Goal: Information Seeking & Learning: Learn about a topic

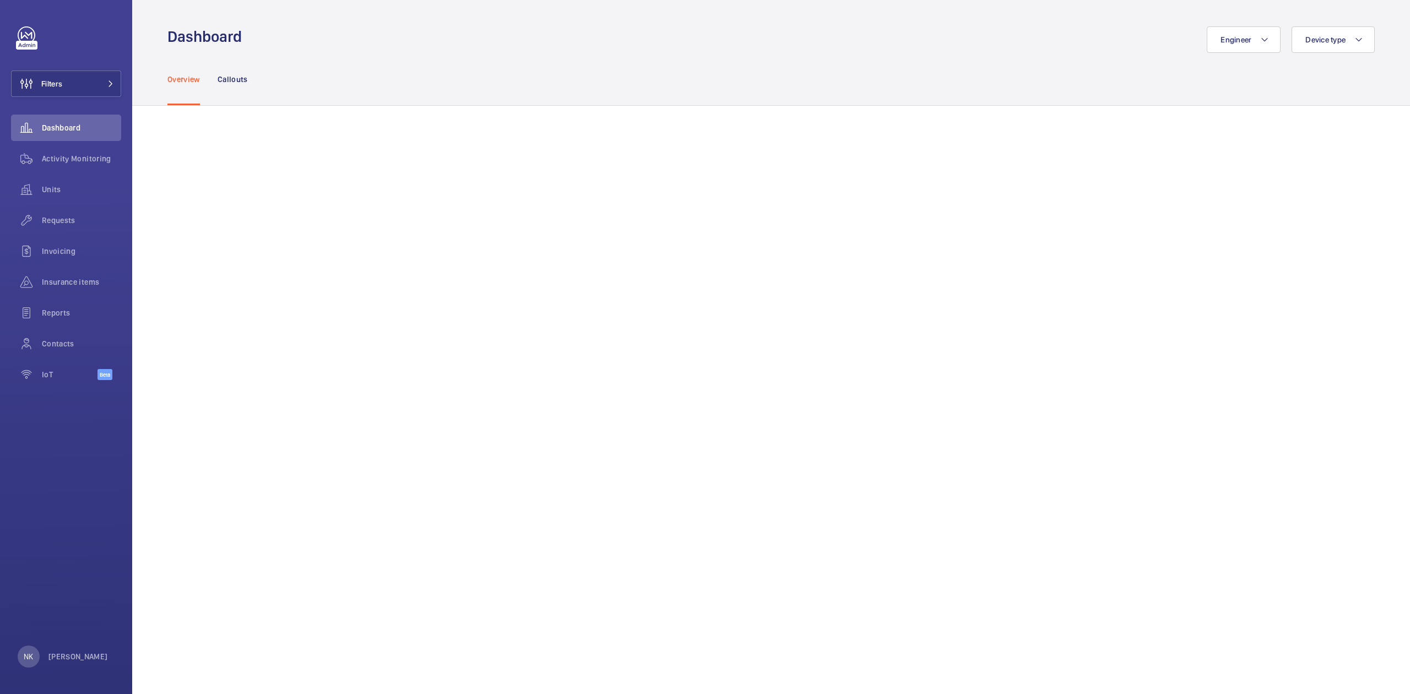
click at [318, 76] on div "Overview Callouts" at bounding box center [770, 79] width 1207 height 52
drag, startPoint x: 89, startPoint y: 166, endPoint x: 95, endPoint y: 161, distance: 8.2
click at [90, 166] on div "Activity Monitoring" at bounding box center [66, 158] width 110 height 26
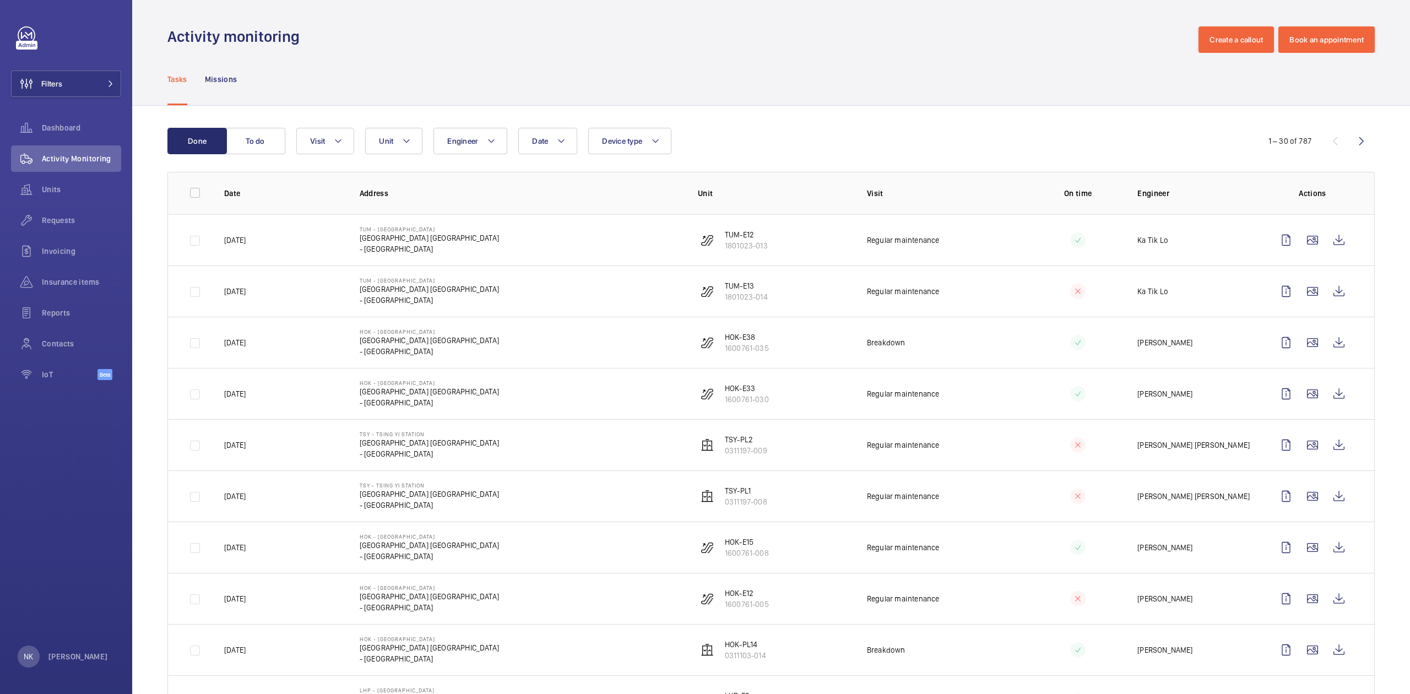
click at [839, 150] on div "Date Engineer Unit Device type Visit" at bounding box center [769, 141] width 946 height 26
click at [62, 124] on span "Dashboard" at bounding box center [81, 127] width 79 height 11
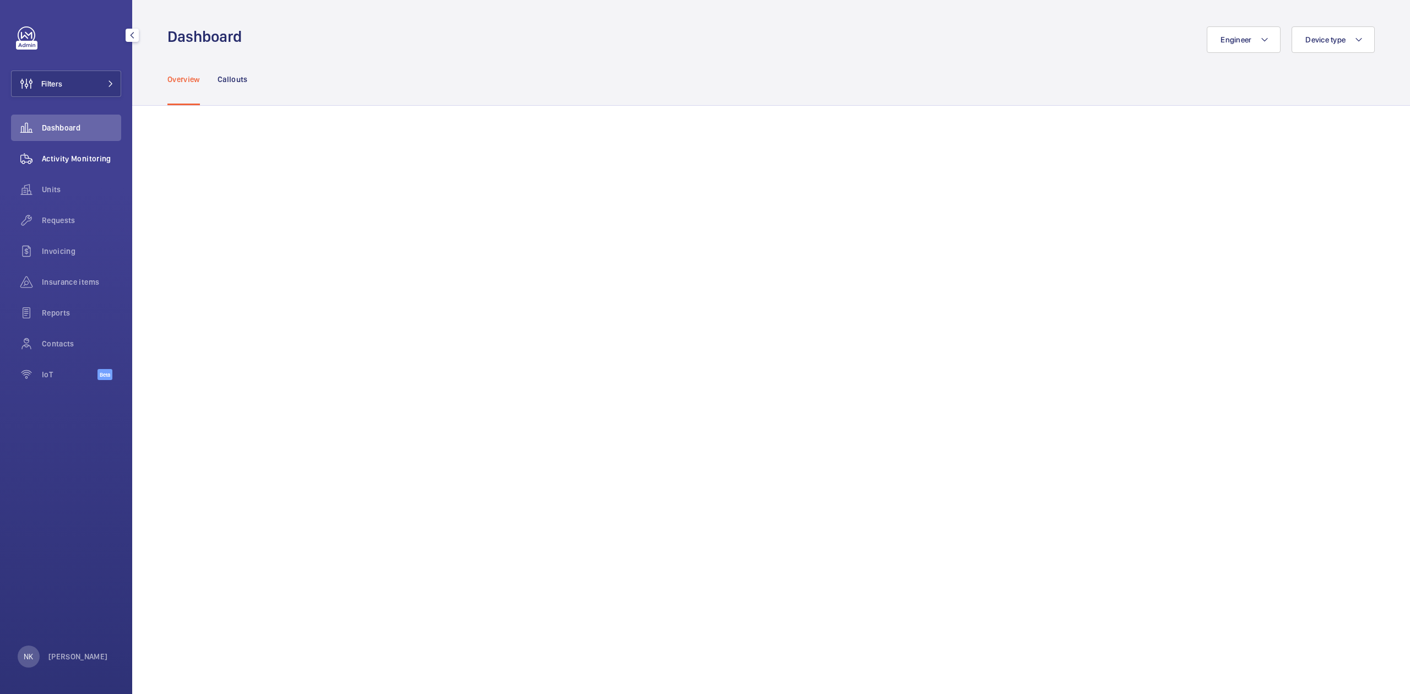
click at [63, 153] on span "Activity Monitoring" at bounding box center [81, 158] width 79 height 11
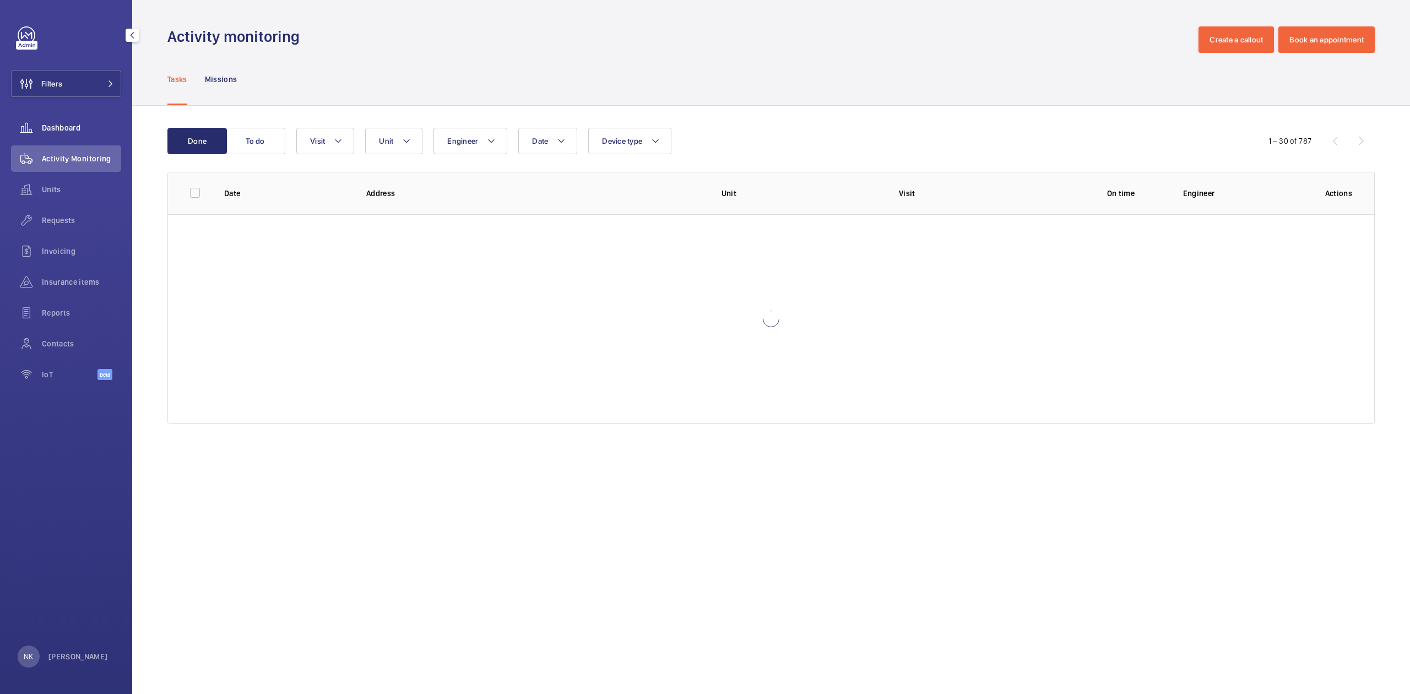
click at [65, 132] on span "Dashboard" at bounding box center [81, 127] width 79 height 11
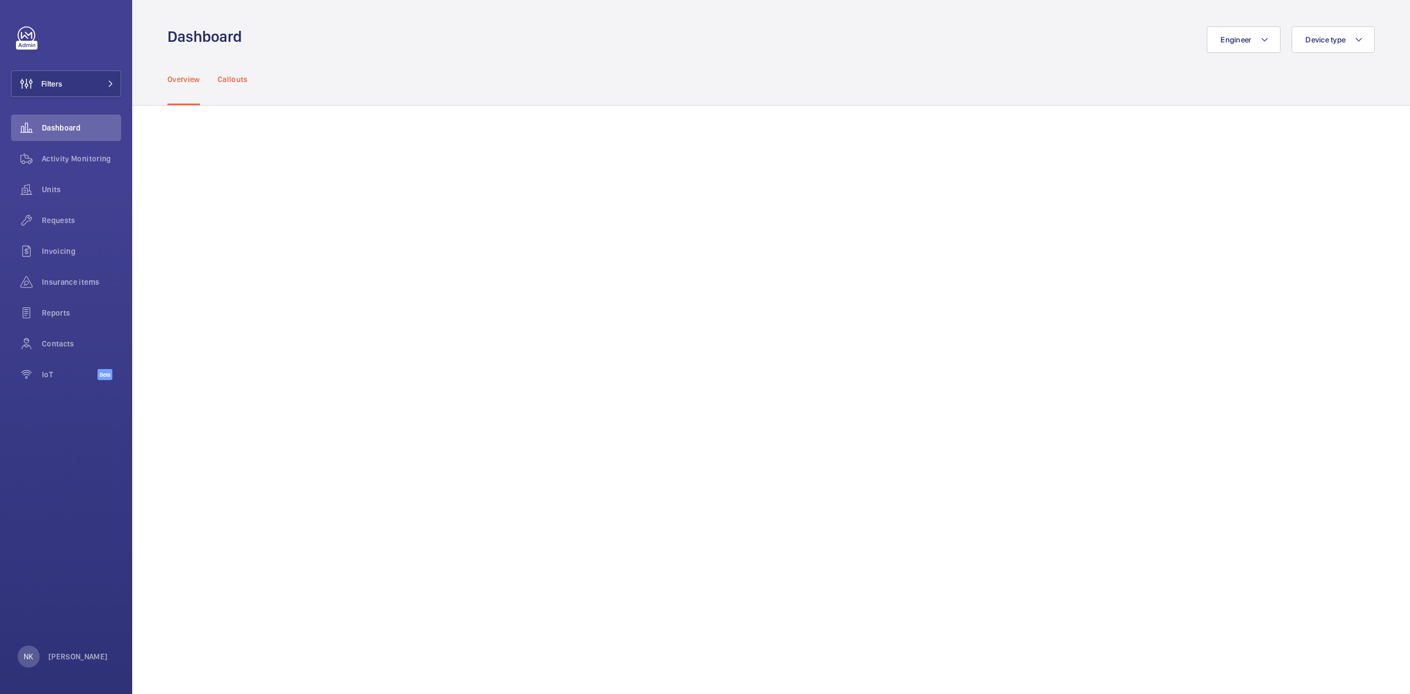
click at [243, 86] on div "Callouts" at bounding box center [233, 79] width 30 height 52
click at [192, 79] on p "Overview" at bounding box center [183, 79] width 32 height 11
click at [253, 86] on div "Overview Callouts" at bounding box center [770, 79] width 1207 height 52
click at [318, 87] on div "Overview Callouts" at bounding box center [770, 79] width 1207 height 52
click at [73, 223] on span "Requests" at bounding box center [81, 220] width 79 height 11
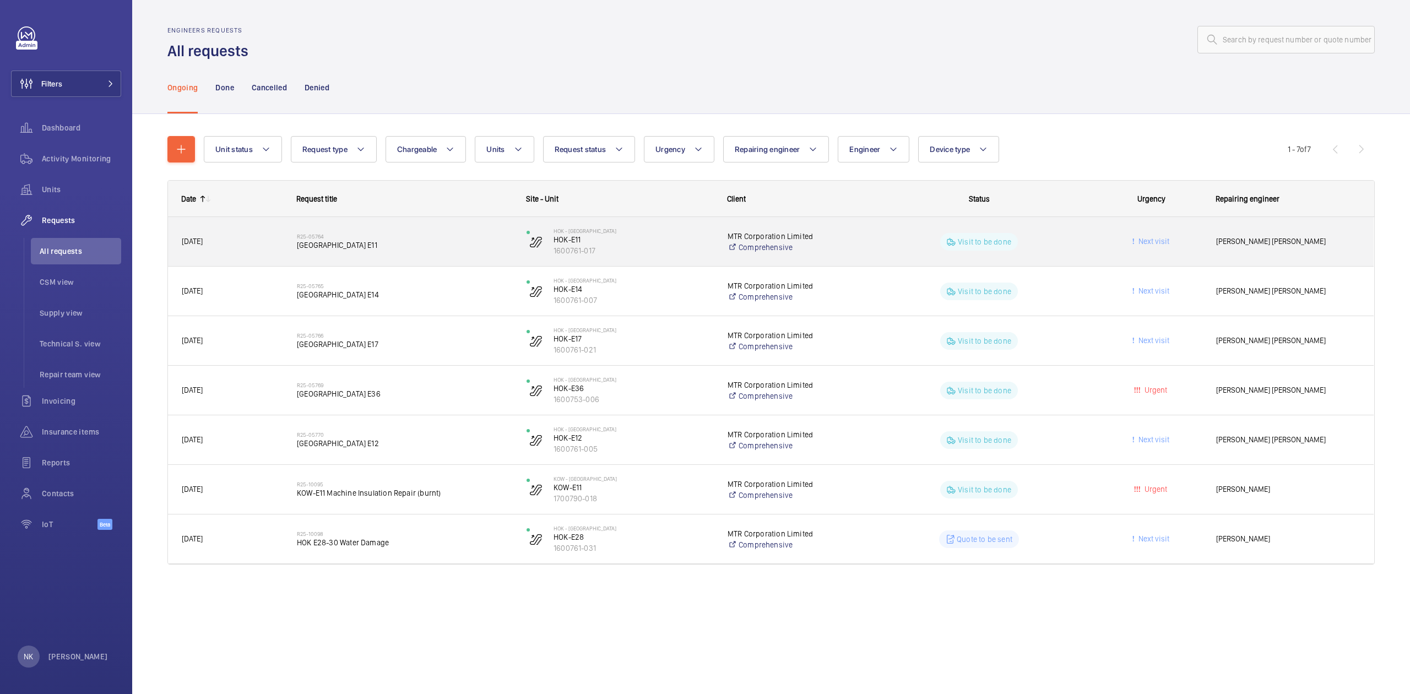
click at [1073, 243] on wm-front-pills-cell "Visit to be done" at bounding box center [978, 242] width 215 height 18
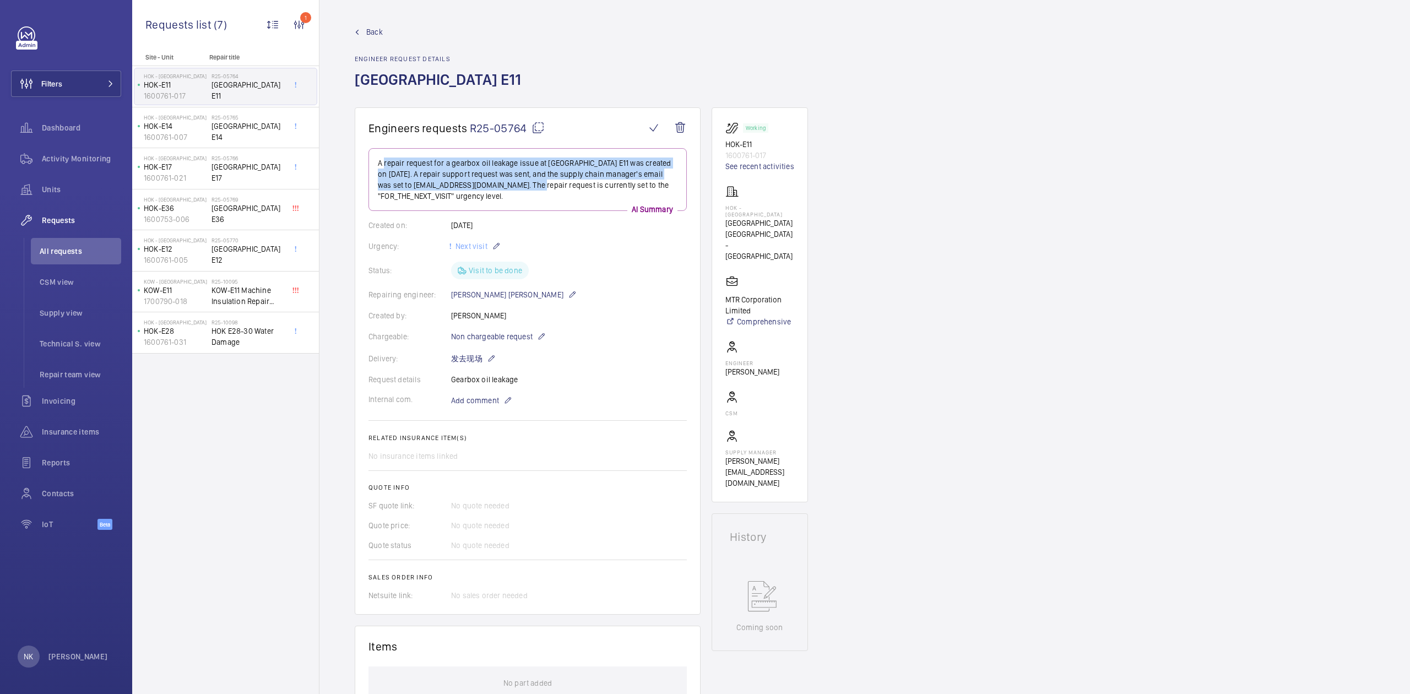
drag, startPoint x: 382, startPoint y: 161, endPoint x: 531, endPoint y: 184, distance: 151.0
click at [531, 184] on p "A repair request for a gearbox oil leakage issue at [GEOGRAPHIC_DATA] E11 was c…" at bounding box center [528, 179] width 300 height 44
drag, startPoint x: 537, startPoint y: 194, endPoint x: 500, endPoint y: 170, distance: 44.6
click at [505, 173] on p "A repair request for a gearbox oil leakage issue at [GEOGRAPHIC_DATA] E11 was c…" at bounding box center [528, 179] width 300 height 44
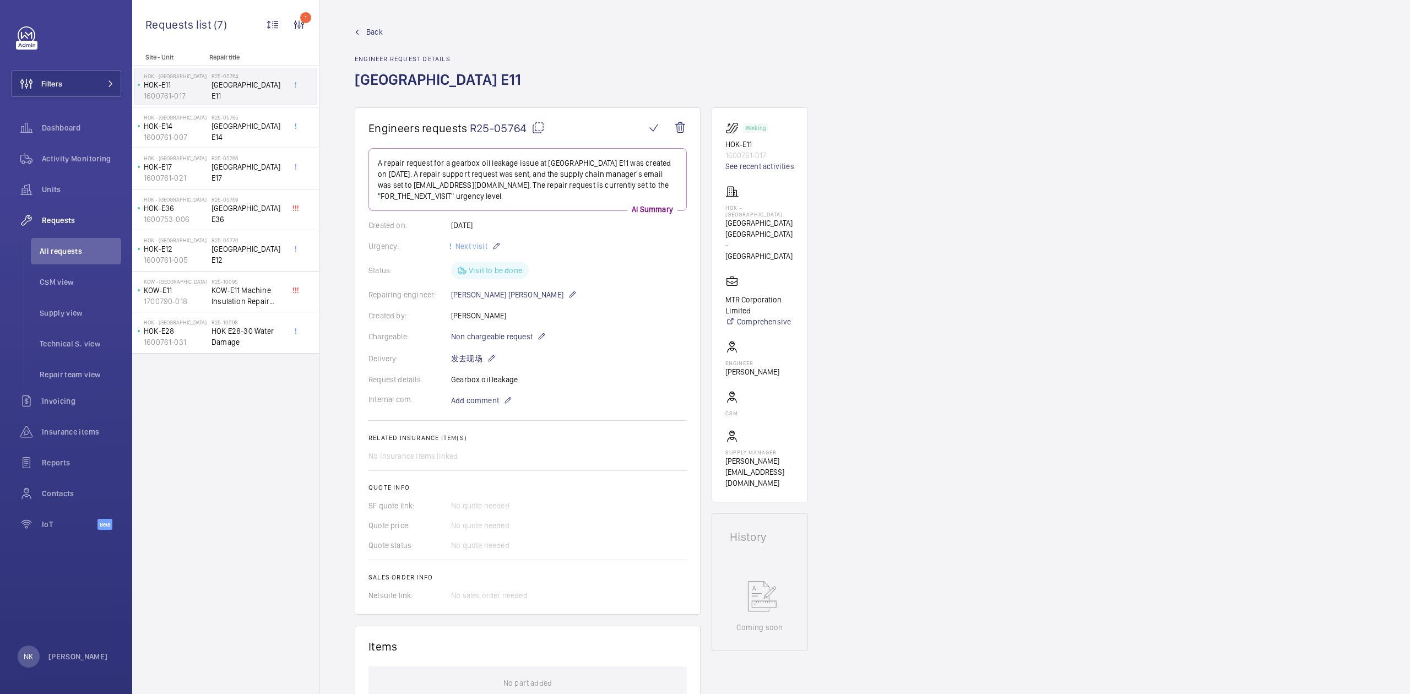
click at [500, 170] on p "A repair request for a gearbox oil leakage issue at [GEOGRAPHIC_DATA] E11 was c…" at bounding box center [528, 179] width 300 height 44
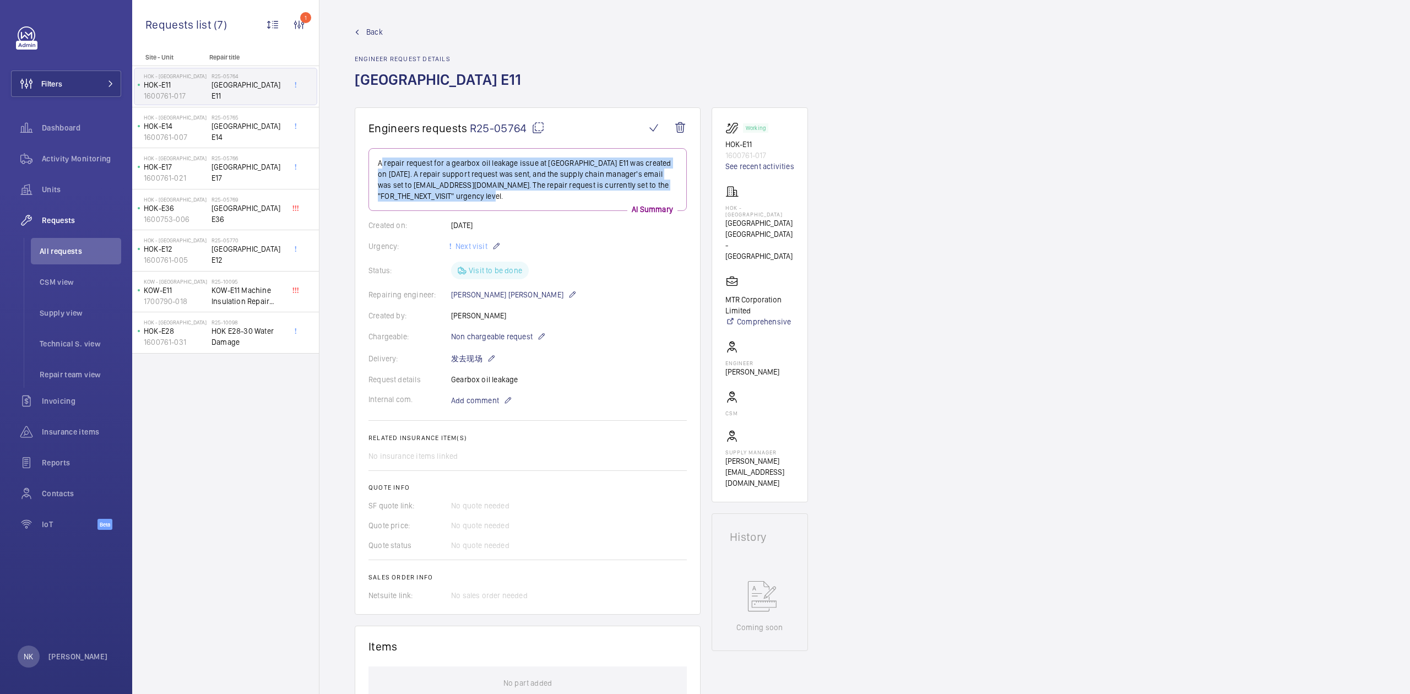
drag, startPoint x: 390, startPoint y: 161, endPoint x: 556, endPoint y: 200, distance: 170.4
click at [556, 200] on p "A repair request for a gearbox oil leakage issue at [GEOGRAPHIC_DATA] E11 was c…" at bounding box center [528, 179] width 300 height 44
drag, startPoint x: 577, startPoint y: 162, endPoint x: 608, endPoint y: 196, distance: 46.4
click at [608, 196] on p "A repair request for a gearbox oil leakage issue at [GEOGRAPHIC_DATA] E11 was c…" at bounding box center [528, 179] width 300 height 44
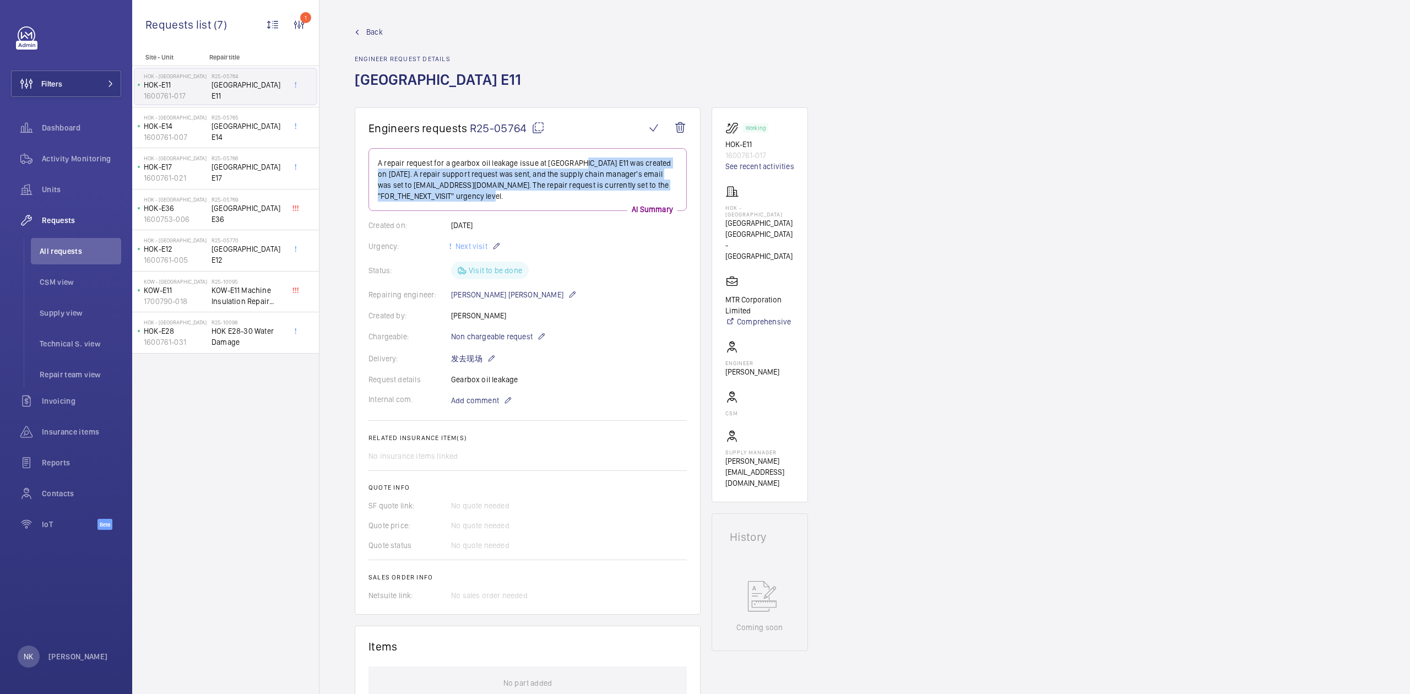
click at [608, 196] on p "A repair request for a gearbox oil leakage issue at [GEOGRAPHIC_DATA] E11 was c…" at bounding box center [528, 179] width 300 height 44
drag, startPoint x: 430, startPoint y: 159, endPoint x: 476, endPoint y: 165, distance: 47.3
click at [476, 165] on p "A repair request for a gearbox oil leakage issue at [GEOGRAPHIC_DATA] E11 was c…" at bounding box center [528, 179] width 300 height 44
click at [445, 164] on p "A repair request for a gearbox oil leakage issue at [GEOGRAPHIC_DATA] E11 was c…" at bounding box center [528, 179] width 300 height 44
drag, startPoint x: 454, startPoint y: 162, endPoint x: 509, endPoint y: 164, distance: 55.7
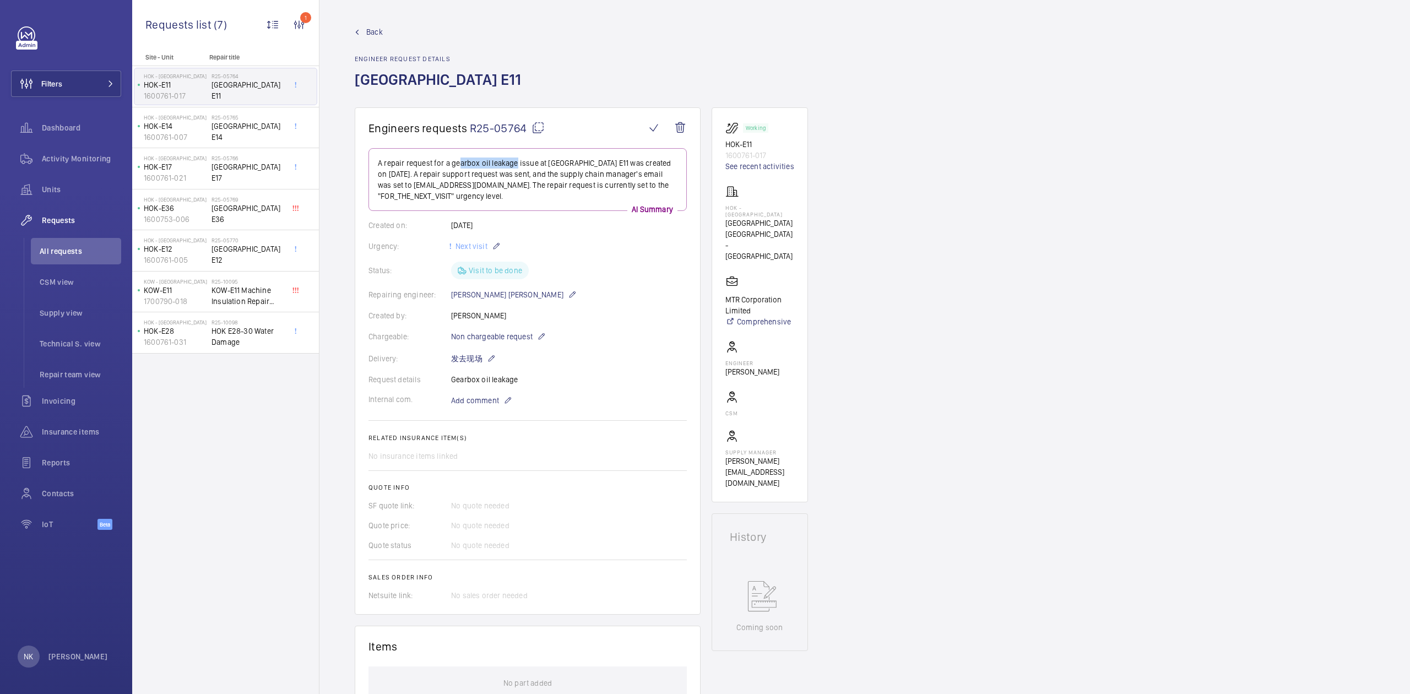
click at [509, 164] on p "A repair request for a gearbox oil leakage issue at [GEOGRAPHIC_DATA] E11 was c…" at bounding box center [528, 179] width 300 height 44
click at [547, 202] on p "A repair request for a gearbox oil leakage issue at [GEOGRAPHIC_DATA] E11 was c…" at bounding box center [528, 179] width 300 height 44
drag, startPoint x: 514, startPoint y: 316, endPoint x: 452, endPoint y: 325, distance: 63.4
click at [452, 325] on wm-front-card-body "A repair request for a gearbox oil leakage issue at [GEOGRAPHIC_DATA] E11 was c…" at bounding box center [527, 374] width 318 height 453
click at [434, 316] on div "Created by: [PERSON_NAME]" at bounding box center [527, 315] width 318 height 11
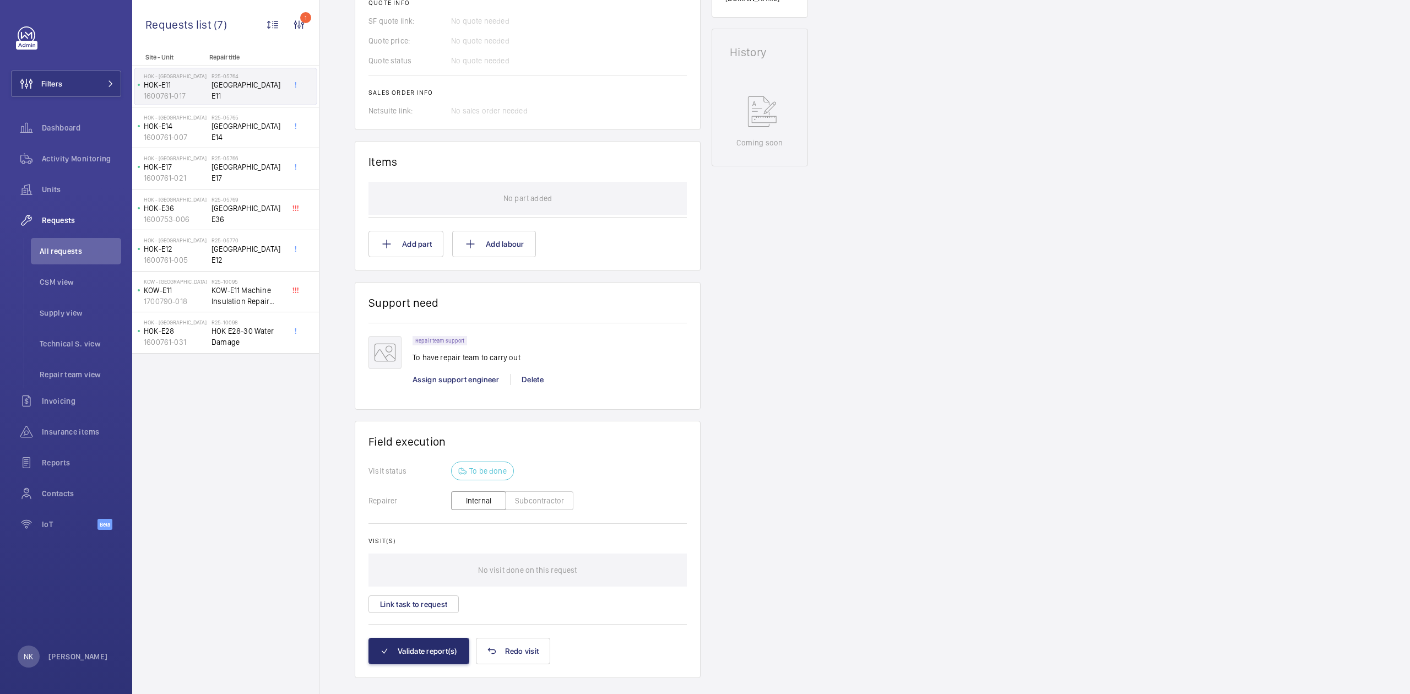
scroll to position [509, 0]
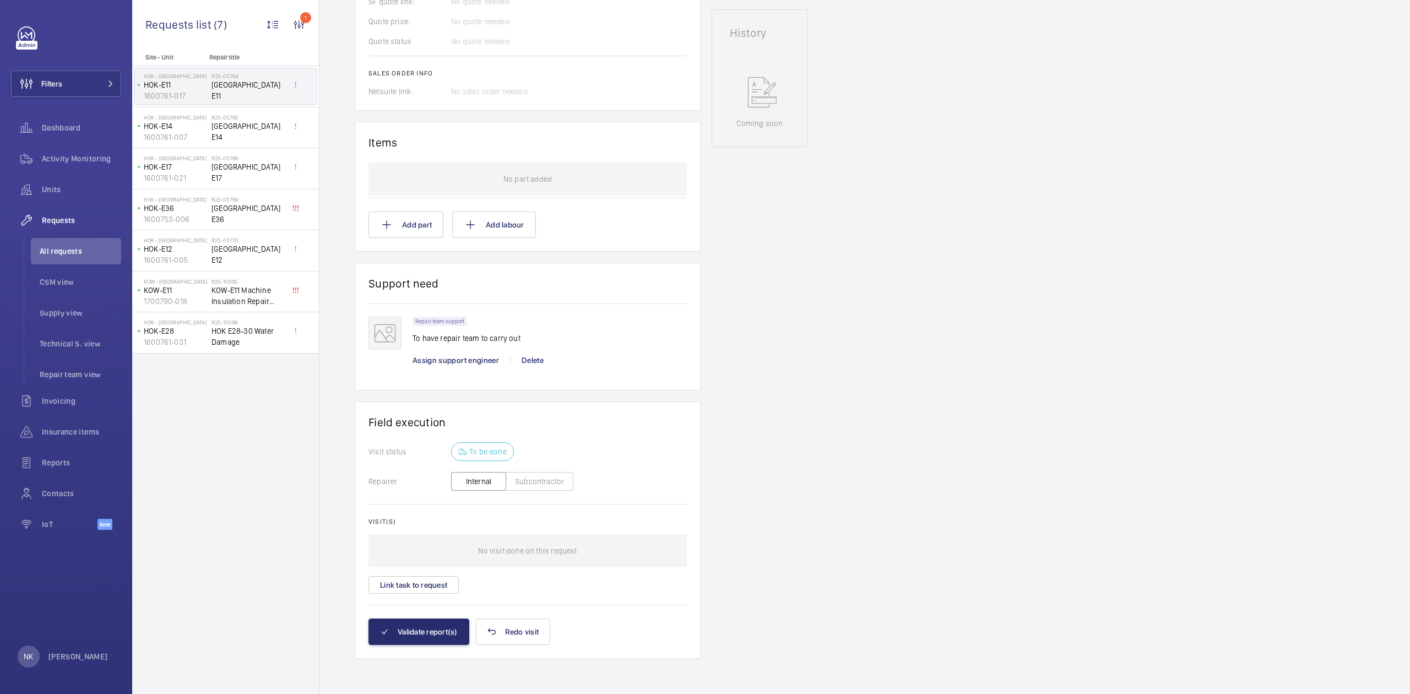
click at [470, 448] on p "To be done" at bounding box center [487, 451] width 37 height 11
click at [393, 476] on div "Repairer Internal Subcontractor" at bounding box center [527, 481] width 318 height 23
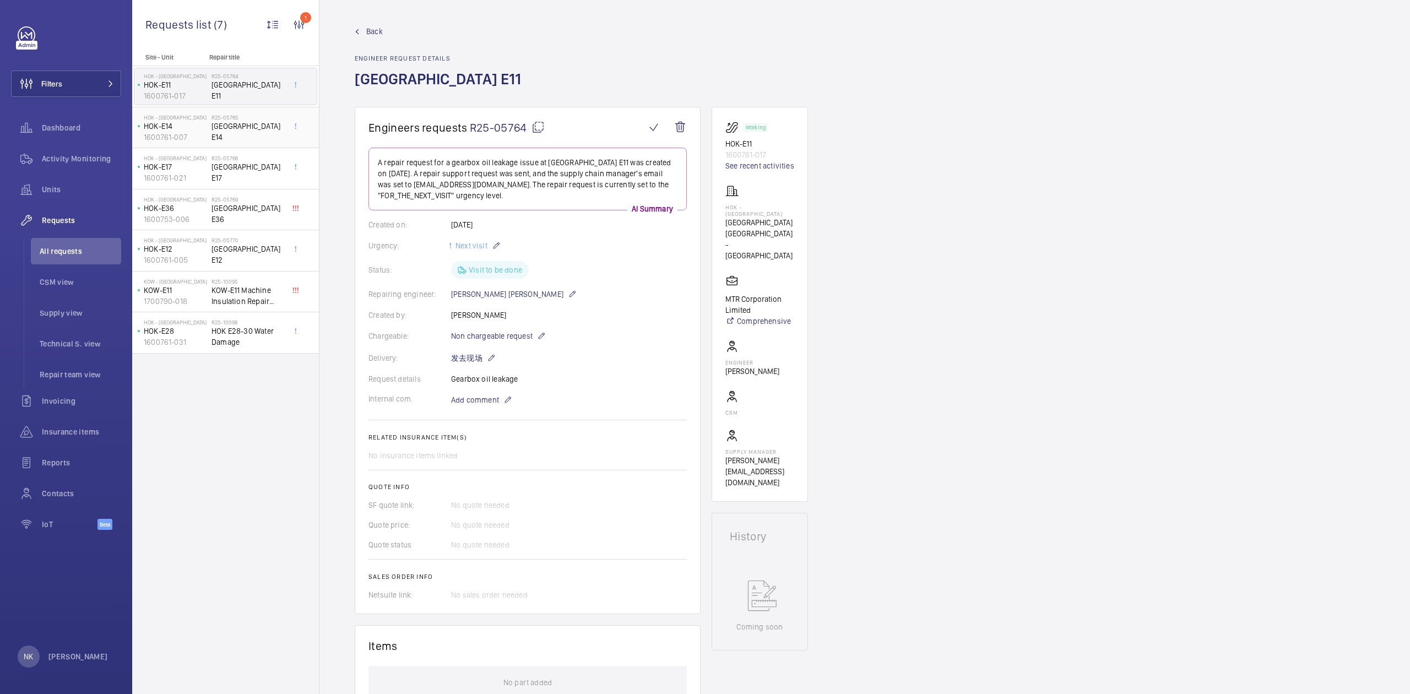
scroll to position [0, 0]
click at [263, 139] on span "[GEOGRAPHIC_DATA] E14" at bounding box center [247, 132] width 73 height 22
click at [227, 152] on div "R25-05766 [GEOGRAPHIC_DATA] E17" at bounding box center [249, 168] width 77 height 36
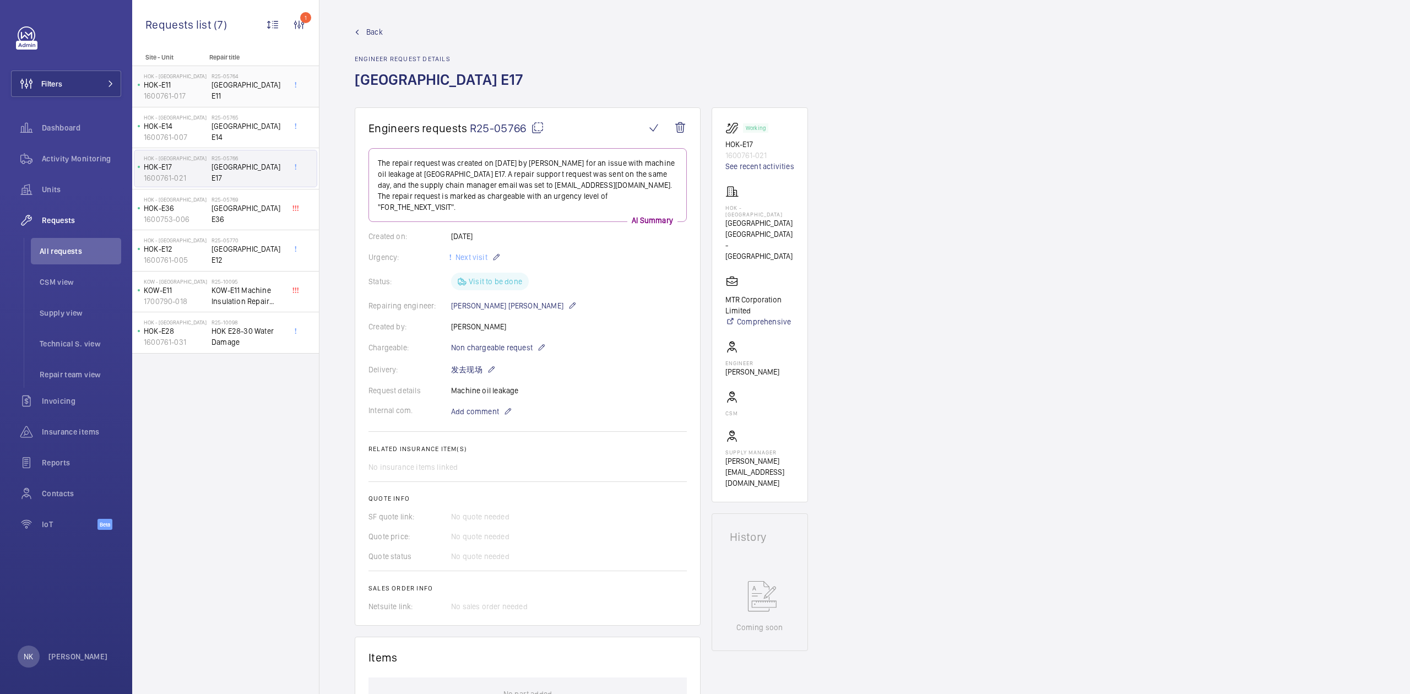
click at [219, 80] on span "[GEOGRAPHIC_DATA] E11" at bounding box center [247, 90] width 73 height 22
click at [223, 344] on span "HOK E28-30 Water Damage" at bounding box center [247, 336] width 73 height 22
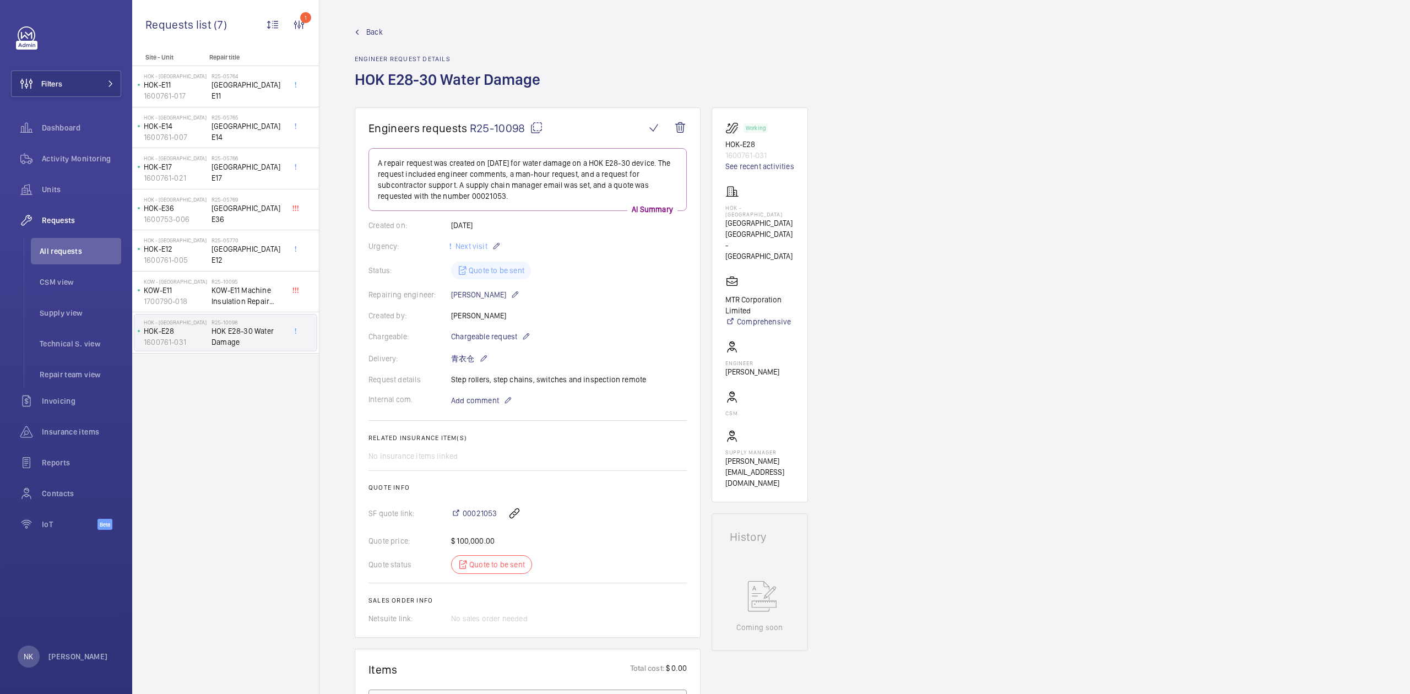
click at [273, 404] on div "Site - Unit Repair title HOK - [GEOGRAPHIC_DATA] HOK-E11 1600761-017 R25-05764 …" at bounding box center [225, 373] width 187 height 640
click at [62, 653] on p "[PERSON_NAME]" at bounding box center [77, 656] width 59 height 11
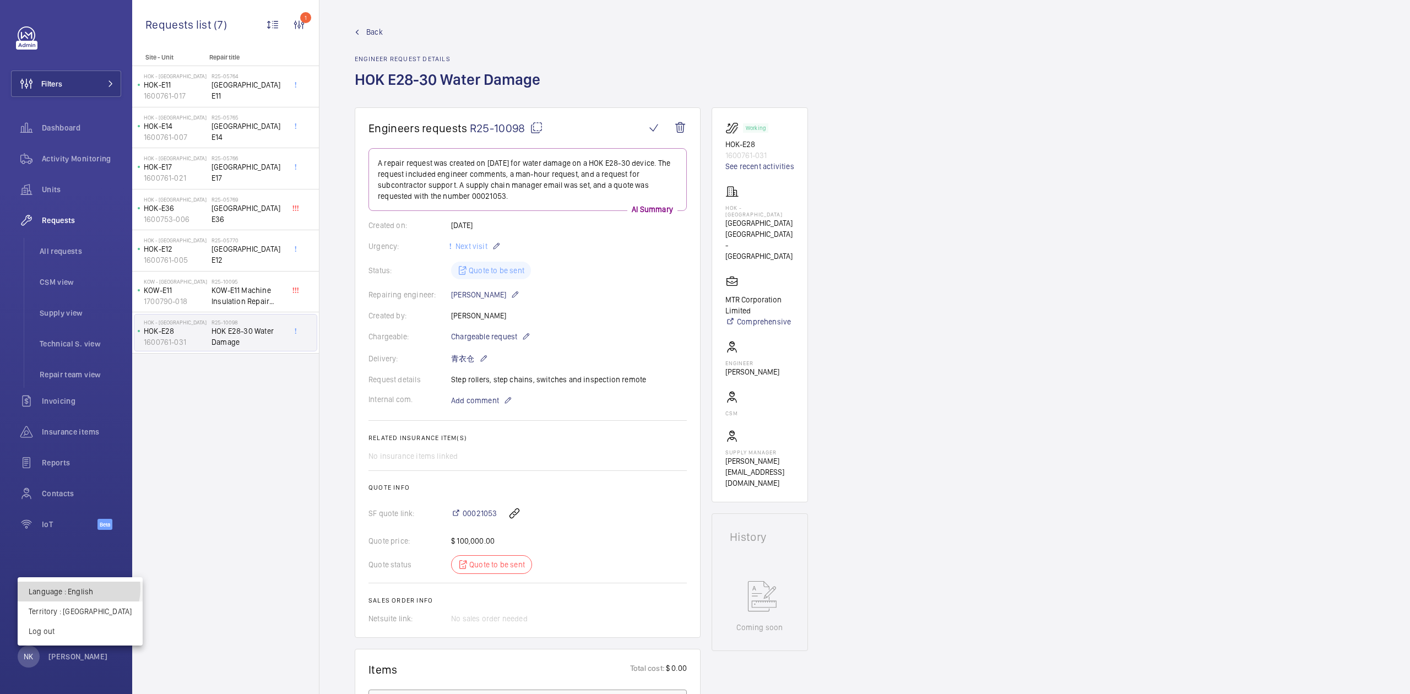
click at [78, 588] on p "Language : English" at bounding box center [80, 591] width 103 height 11
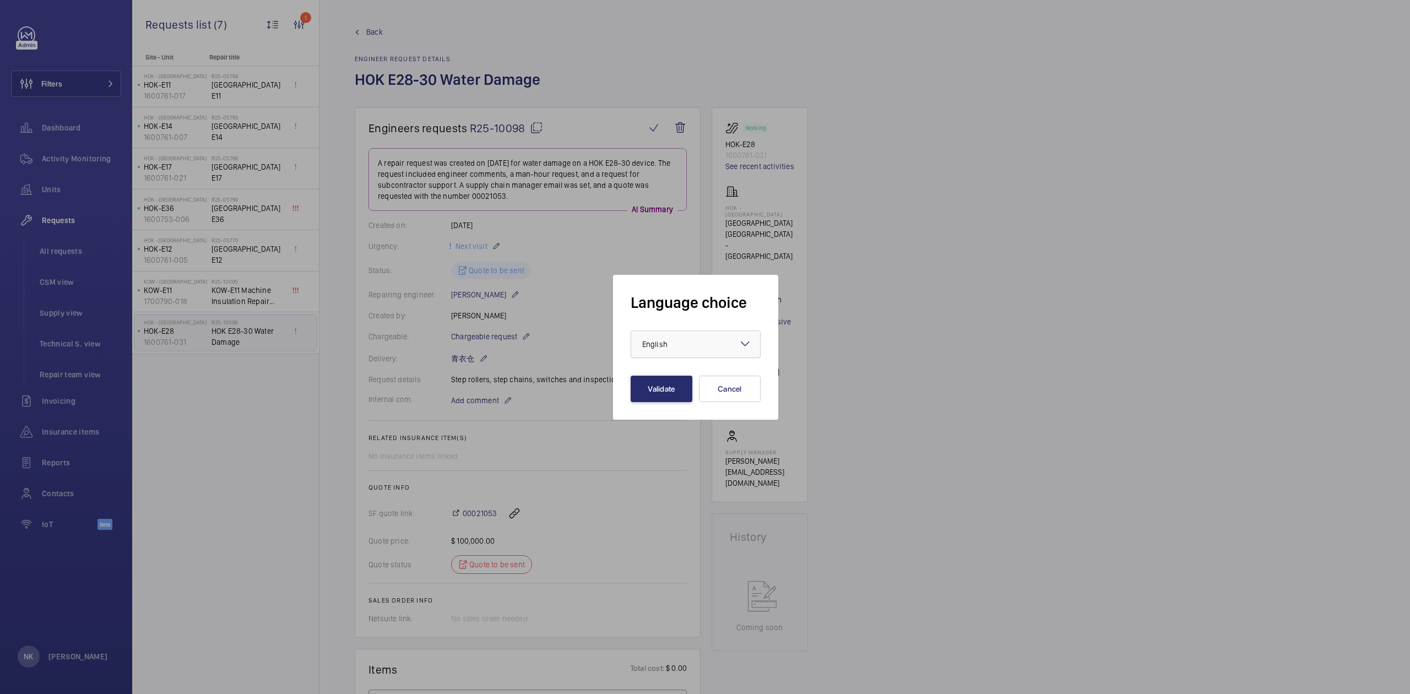
click at [721, 346] on div at bounding box center [695, 344] width 129 height 26
click at [699, 340] on div at bounding box center [695, 344] width 129 height 26
click at [735, 391] on button "Cancel" at bounding box center [730, 389] width 62 height 26
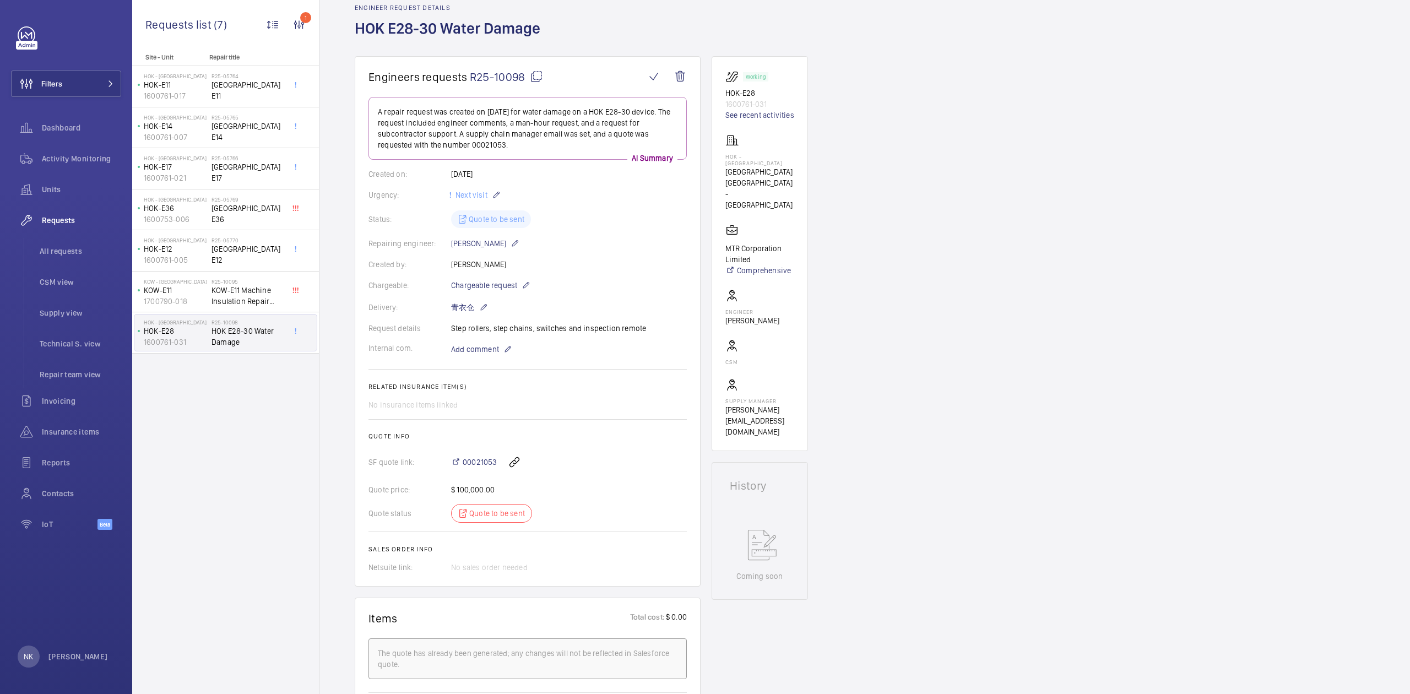
scroll to position [73, 0]
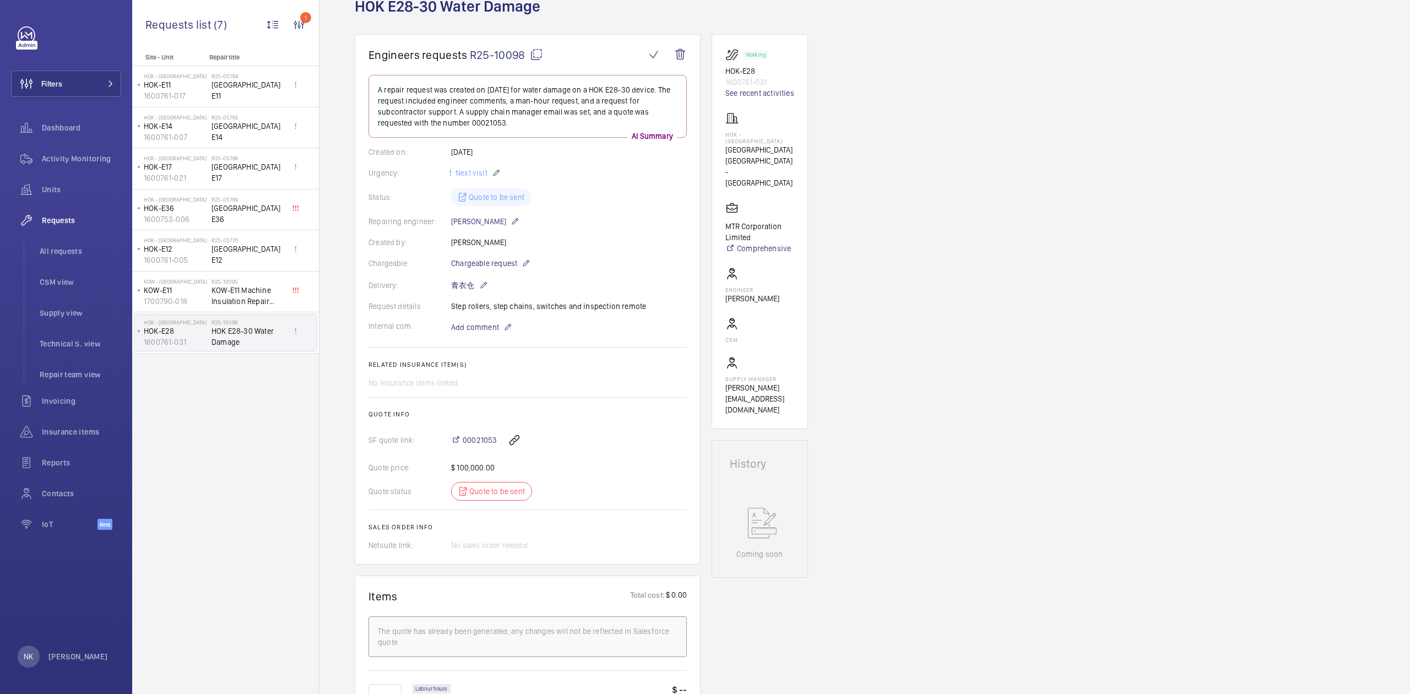
drag, startPoint x: 446, startPoint y: 472, endPoint x: 551, endPoint y: 463, distance: 105.0
click at [551, 463] on div "Quote price: $ 100,000.00" at bounding box center [527, 467] width 318 height 11
drag, startPoint x: 563, startPoint y: 476, endPoint x: 426, endPoint y: 469, distance: 137.3
click at [426, 469] on wm-front-card-body "A repair request was created on [DATE] for water damage on a HOK E28-30 device.…" at bounding box center [527, 313] width 318 height 476
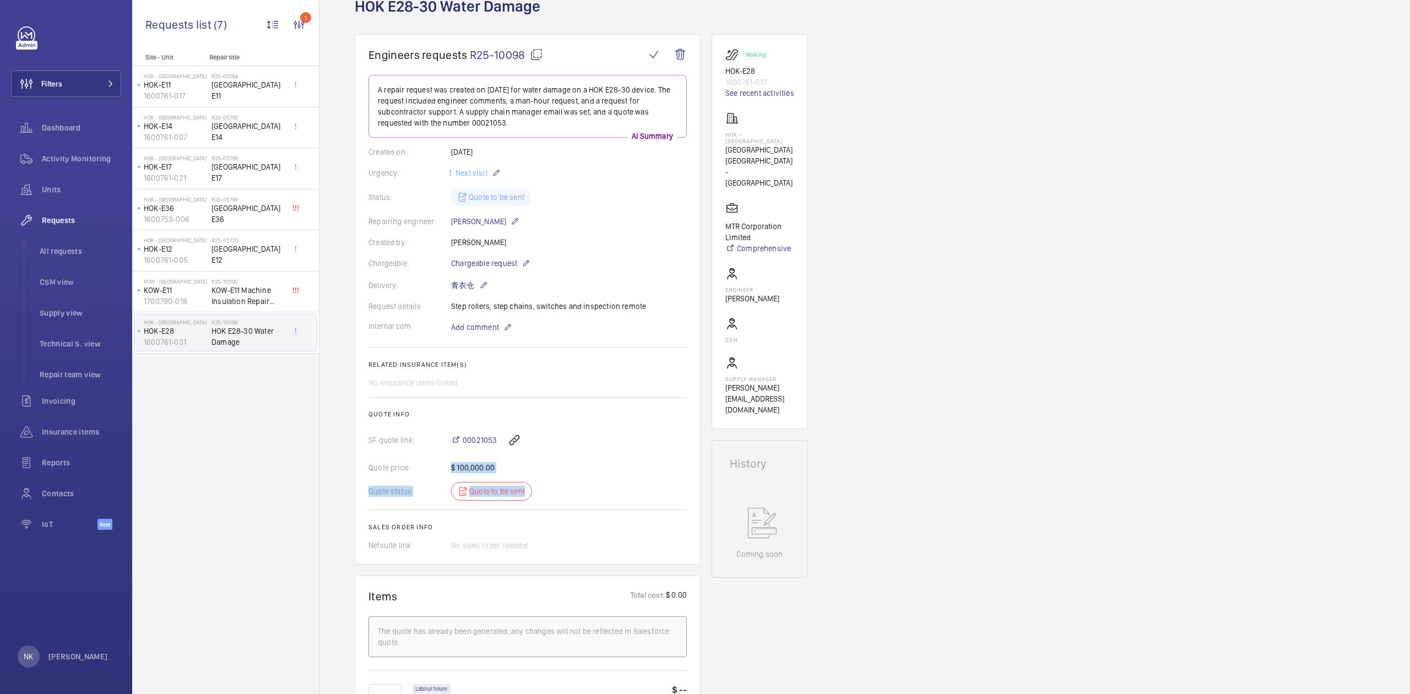
click at [423, 465] on div "Quote price: $ 100,000.00" at bounding box center [527, 467] width 318 height 11
drag, startPoint x: 512, startPoint y: 467, endPoint x: 443, endPoint y: 466, distance: 68.8
click at [443, 466] on div "Quote price: $ 100,000.00" at bounding box center [527, 467] width 318 height 11
click at [439, 463] on div "Quote price: $ 100,000.00" at bounding box center [527, 467] width 318 height 11
click at [548, 467] on div "Quote price: $ 100,000.00" at bounding box center [527, 467] width 318 height 11
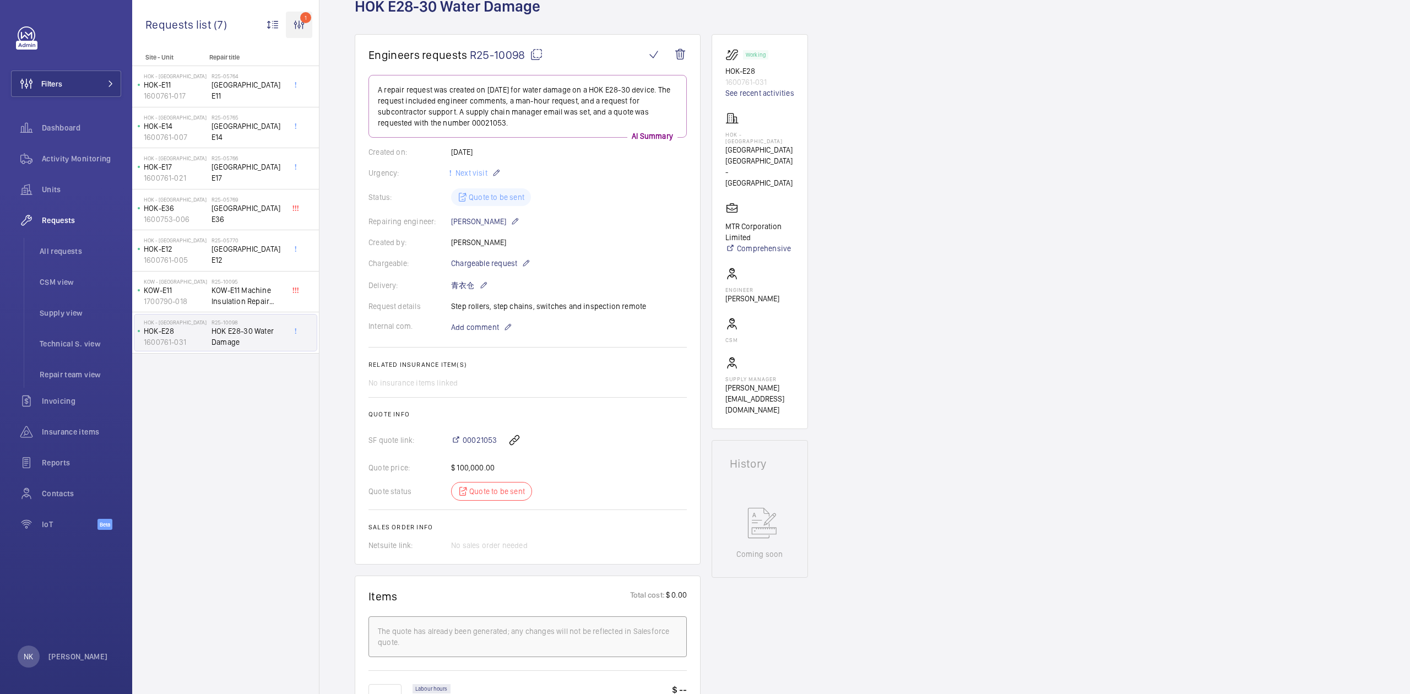
click at [296, 19] on wm-front-icon-button "1" at bounding box center [299, 25] width 26 height 26
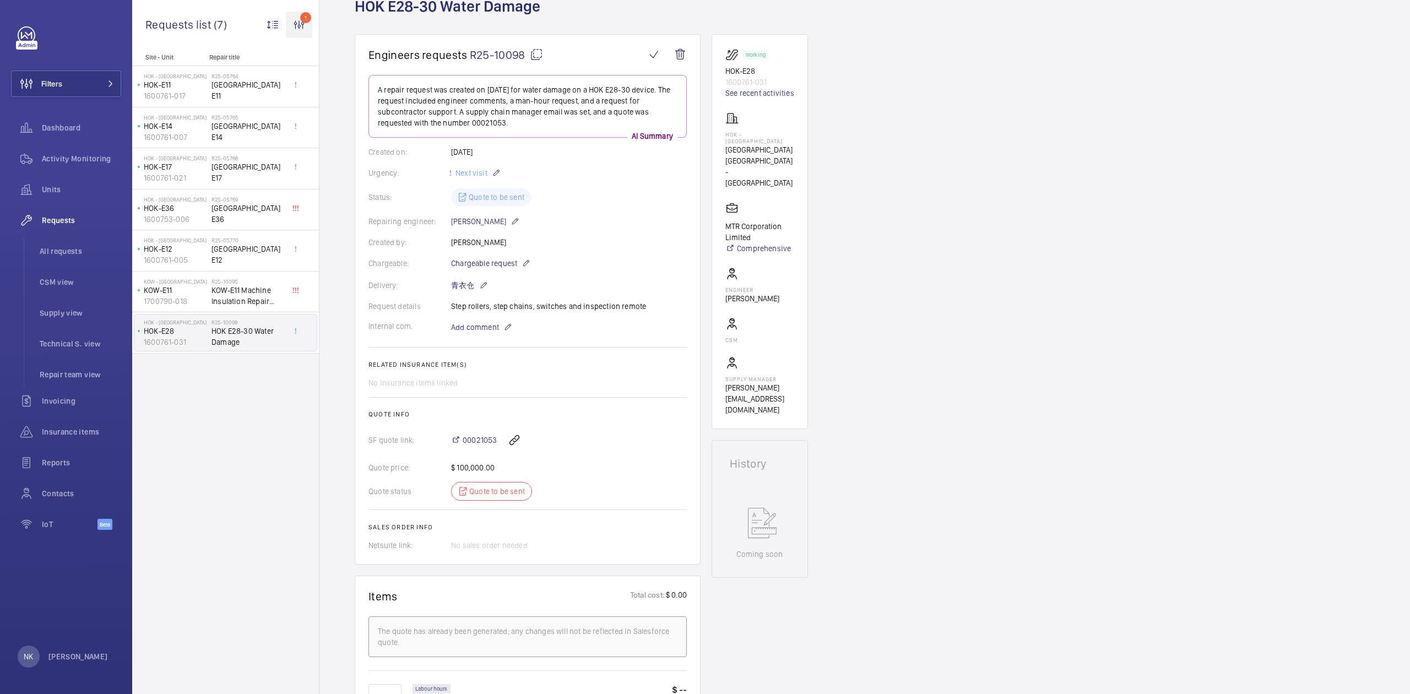
click at [293, 18] on wm-front-icon-button "1" at bounding box center [299, 25] width 26 height 26
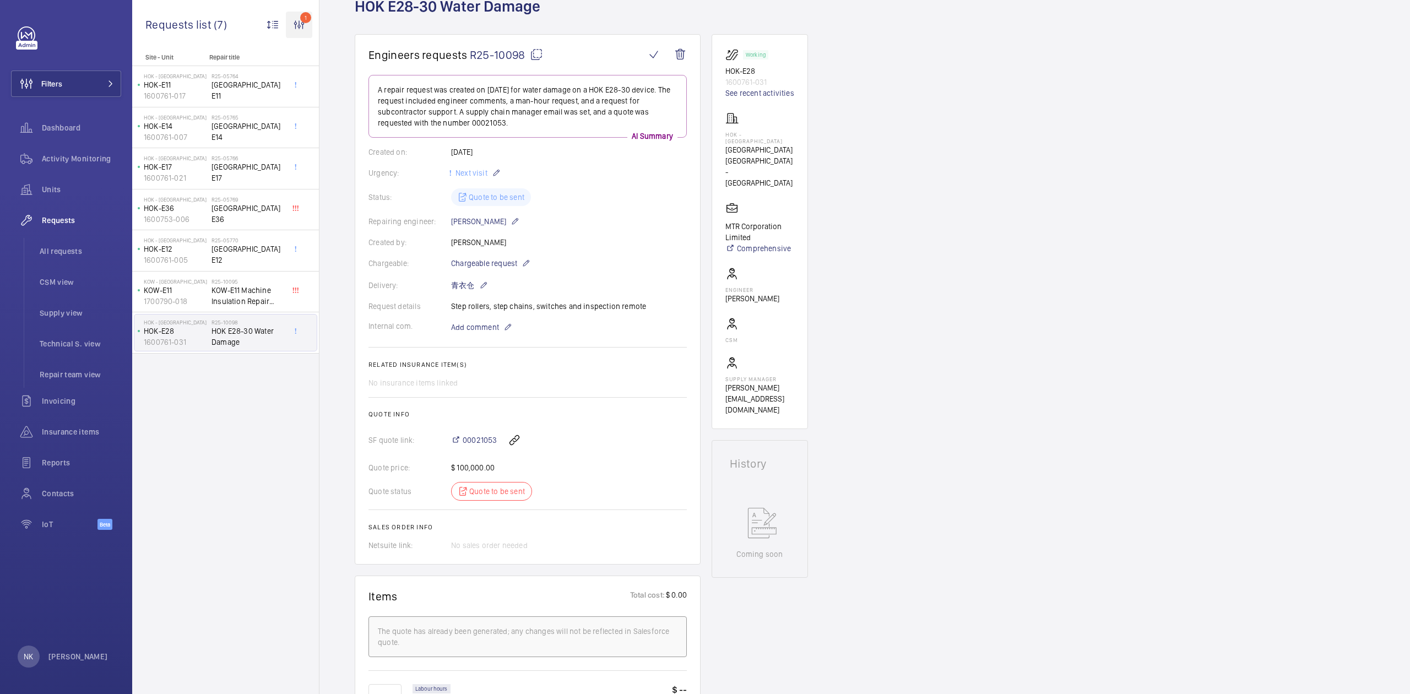
click at [306, 31] on wm-front-icon-button "1" at bounding box center [299, 25] width 26 height 26
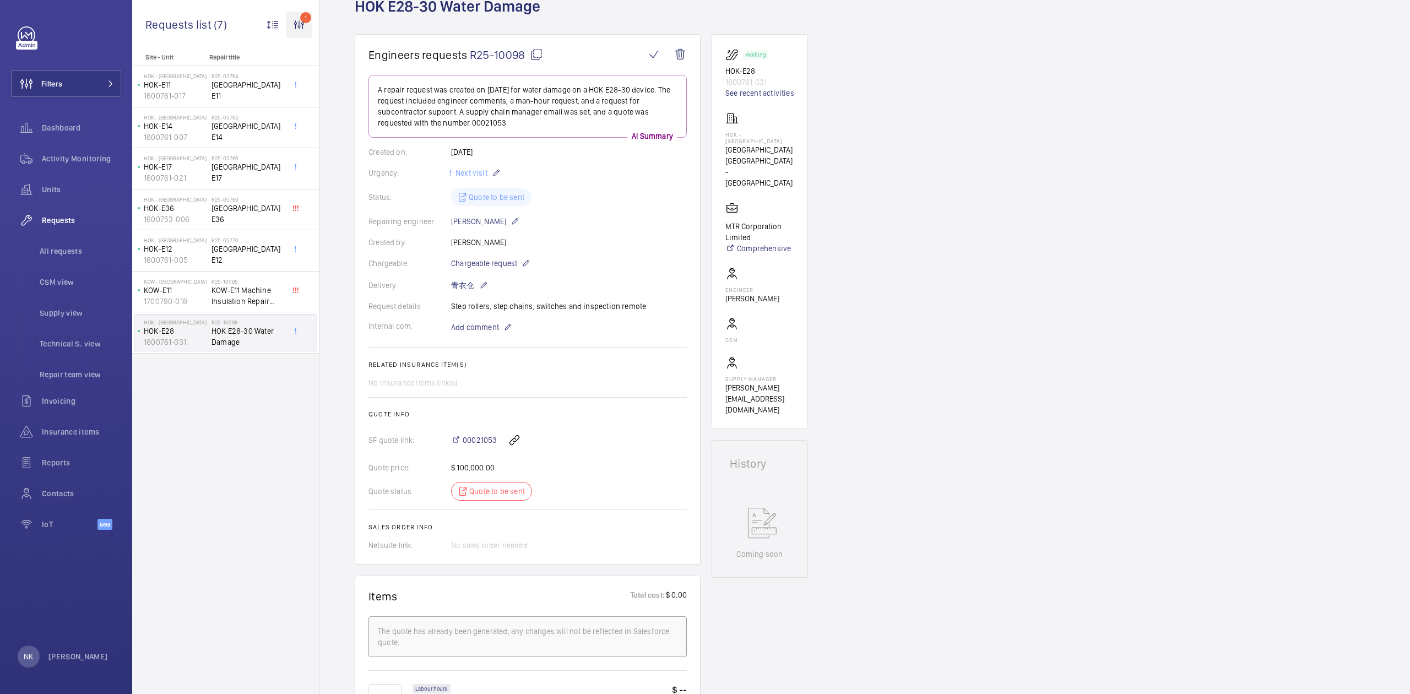
click at [302, 29] on wm-front-icon-button "1" at bounding box center [299, 25] width 26 height 26
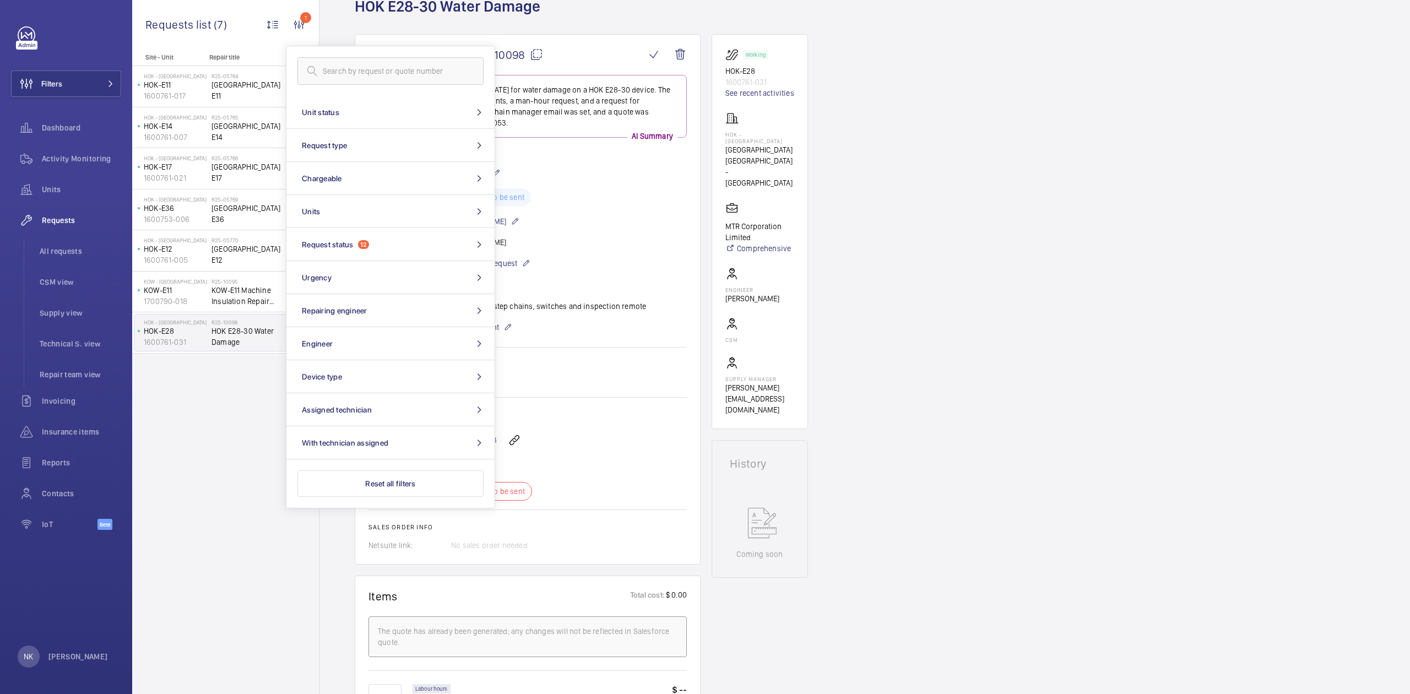
click at [963, 351] on div "Engineers requests R25-10098 A repair request was created on [DATE] for water d…" at bounding box center [864, 641] width 1090 height 1215
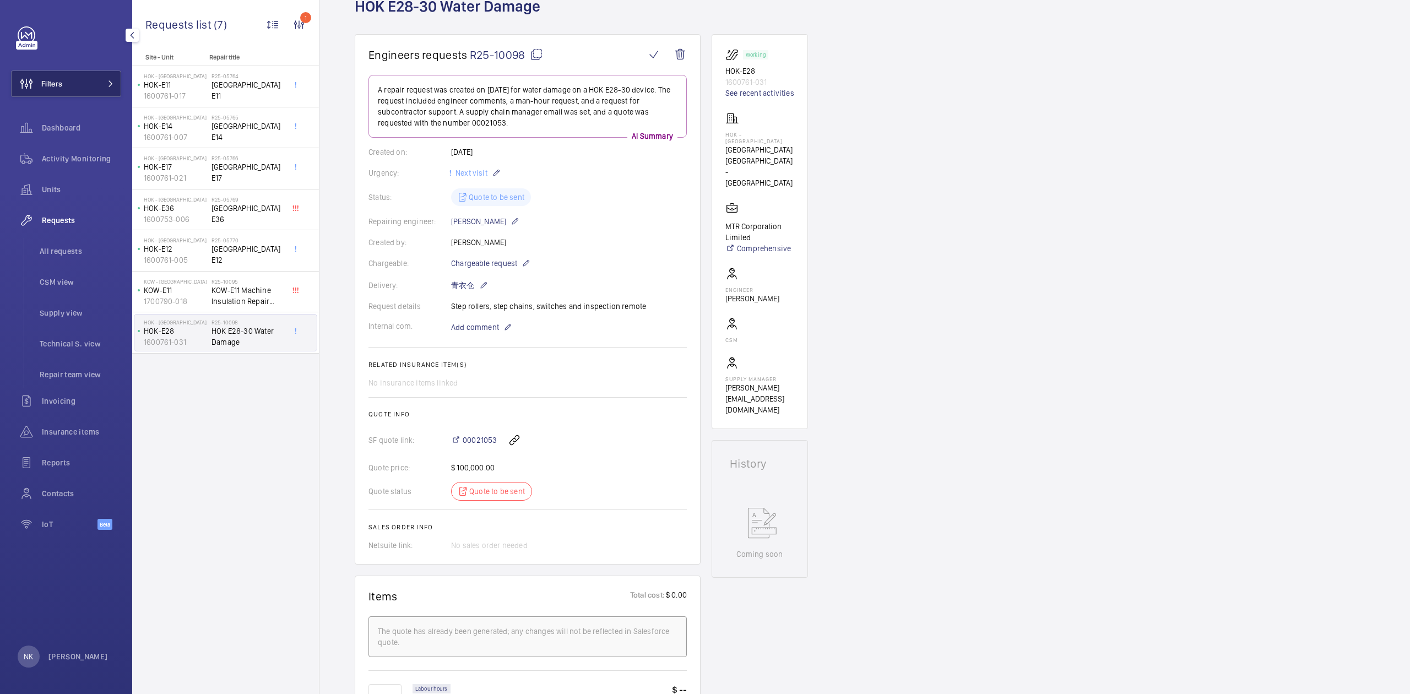
click at [87, 80] on button "Filters" at bounding box center [66, 83] width 110 height 26
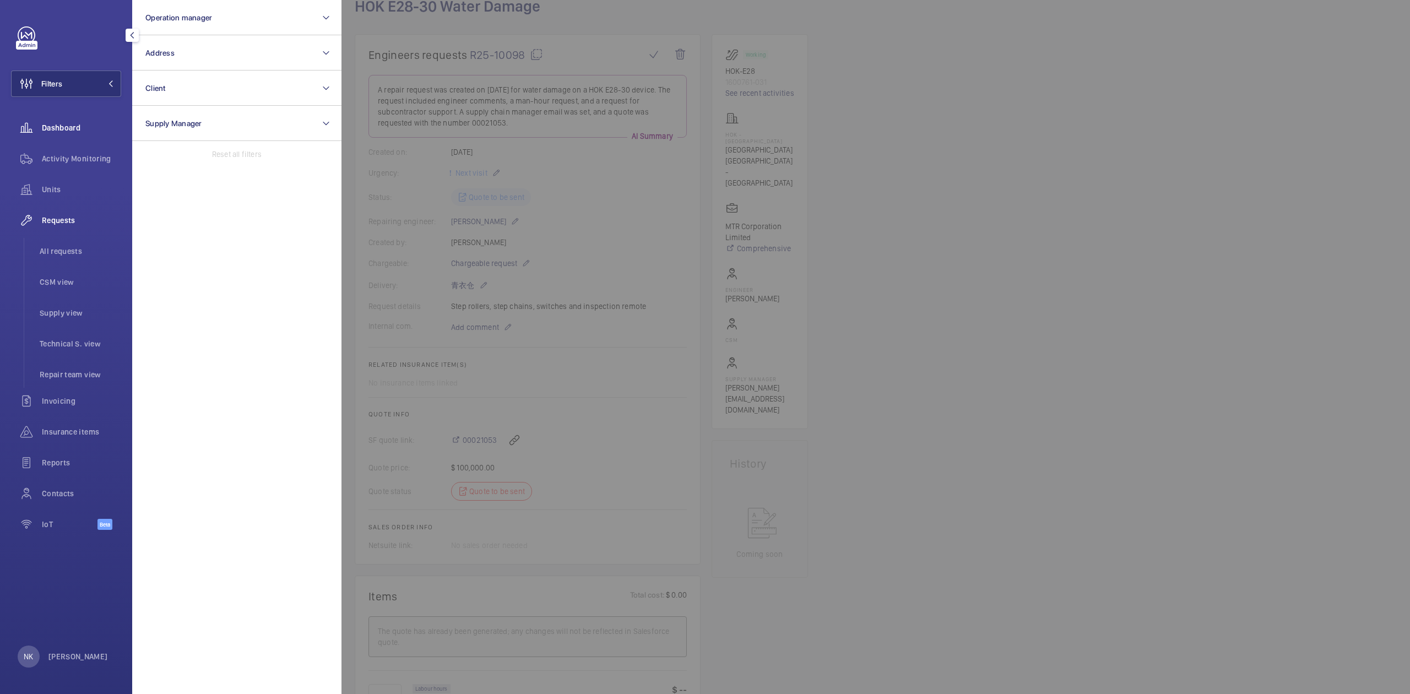
click at [75, 124] on span "Dashboard" at bounding box center [81, 127] width 79 height 11
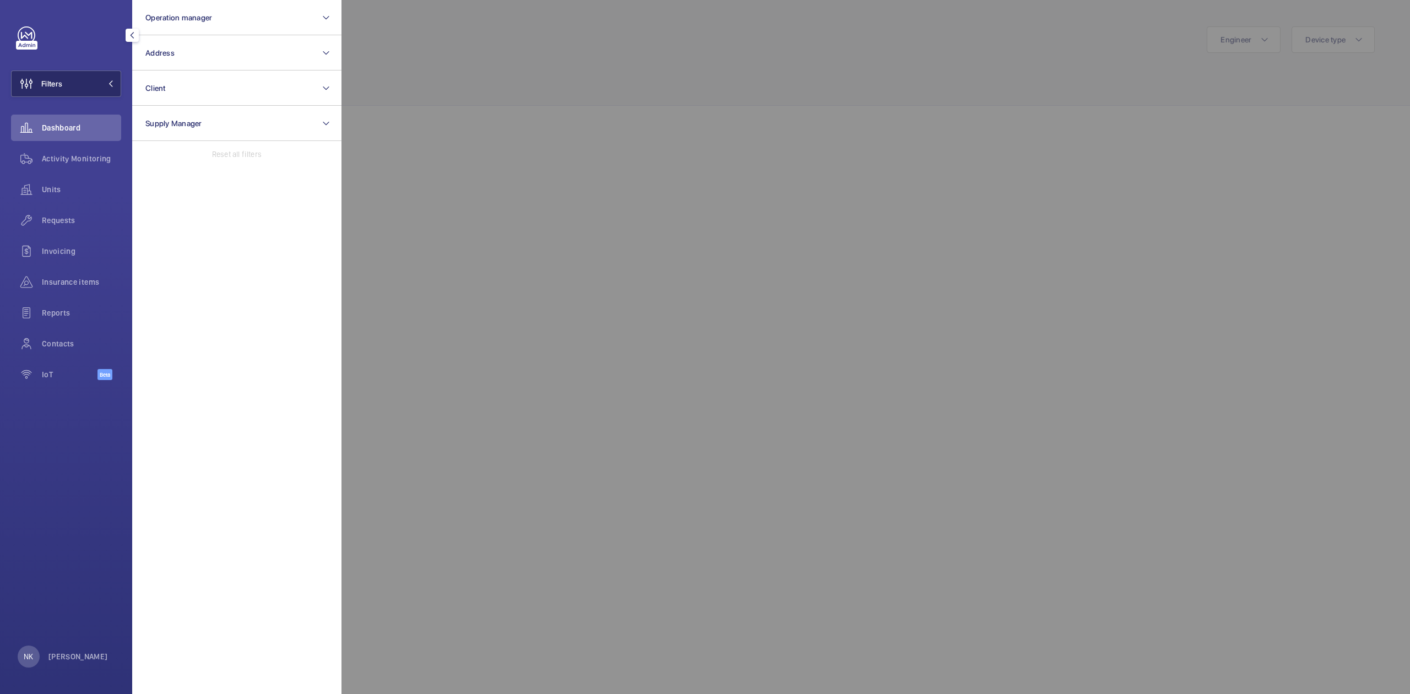
click at [93, 84] on button "Filters" at bounding box center [66, 83] width 110 height 26
